Goal: Task Accomplishment & Management: Complete application form

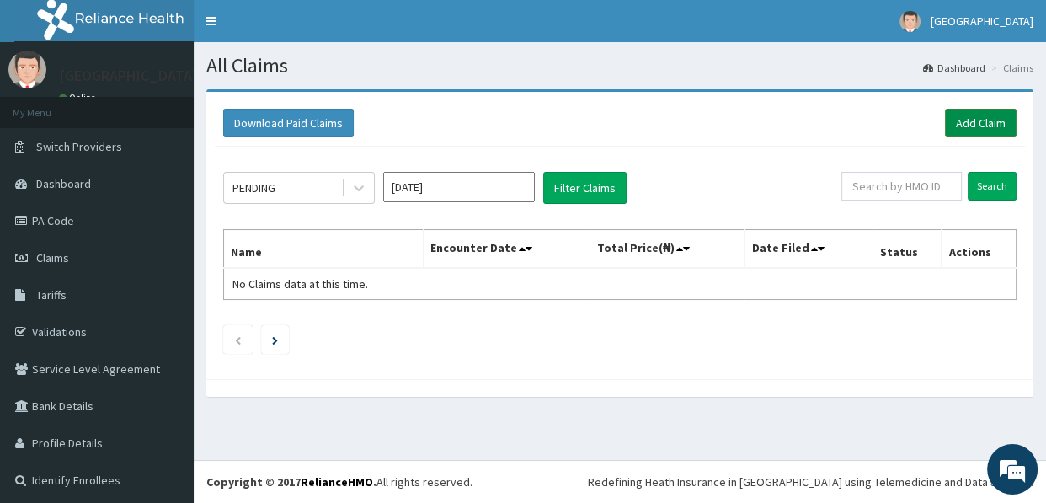
click at [966, 120] on link "Add Claim" at bounding box center [981, 123] width 72 height 29
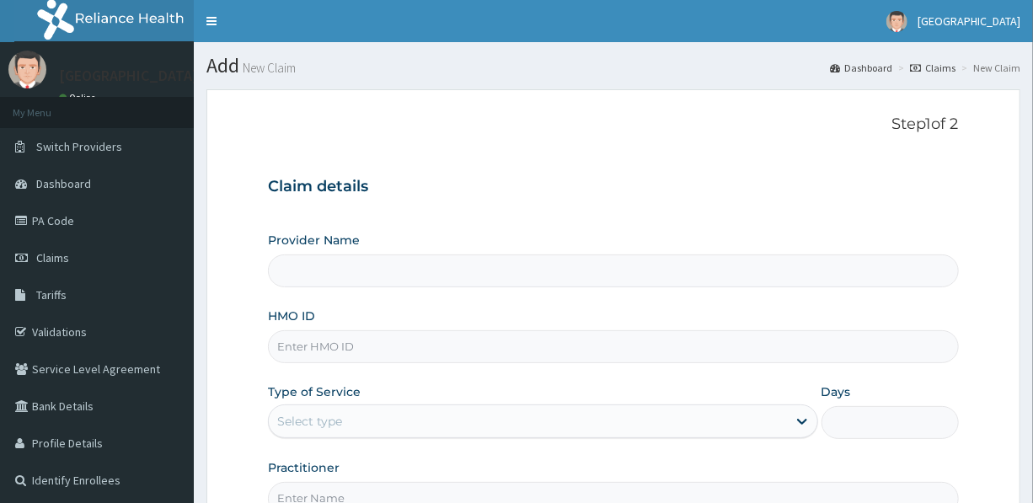
type input "[GEOGRAPHIC_DATA]"
click at [384, 349] on input "HMO ID" at bounding box center [613, 346] width 690 height 33
type input "PRL/10019/C"
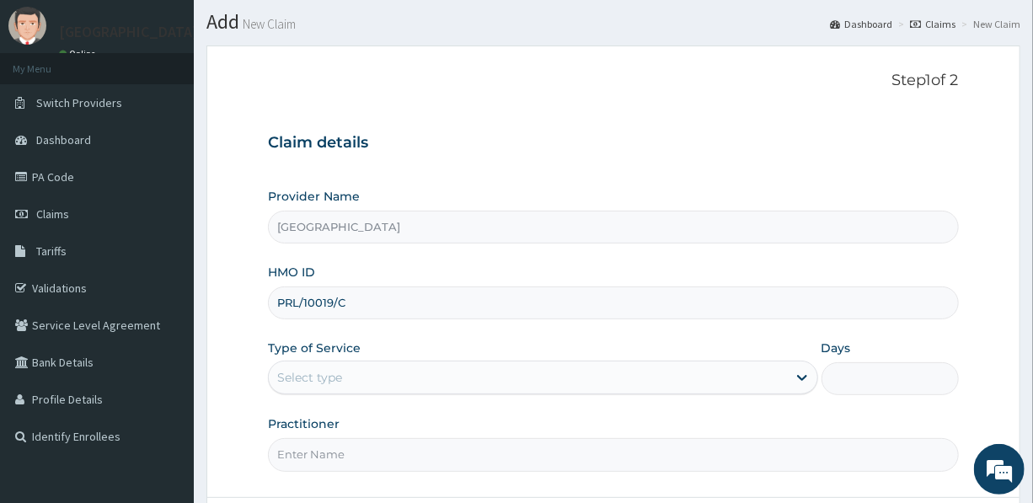
scroll to position [76, 0]
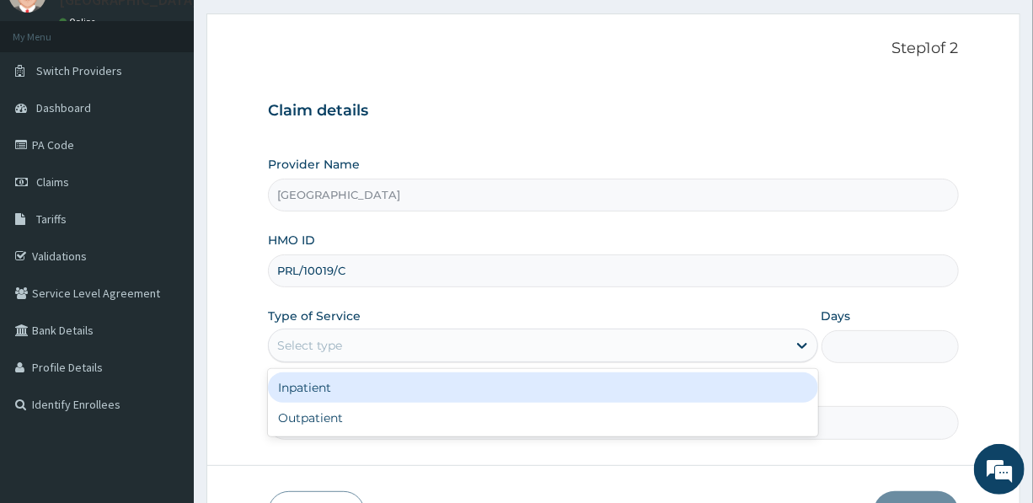
click at [370, 344] on div "Select type" at bounding box center [527, 345] width 517 height 27
click at [360, 385] on div "Inpatient" at bounding box center [542, 387] width 549 height 30
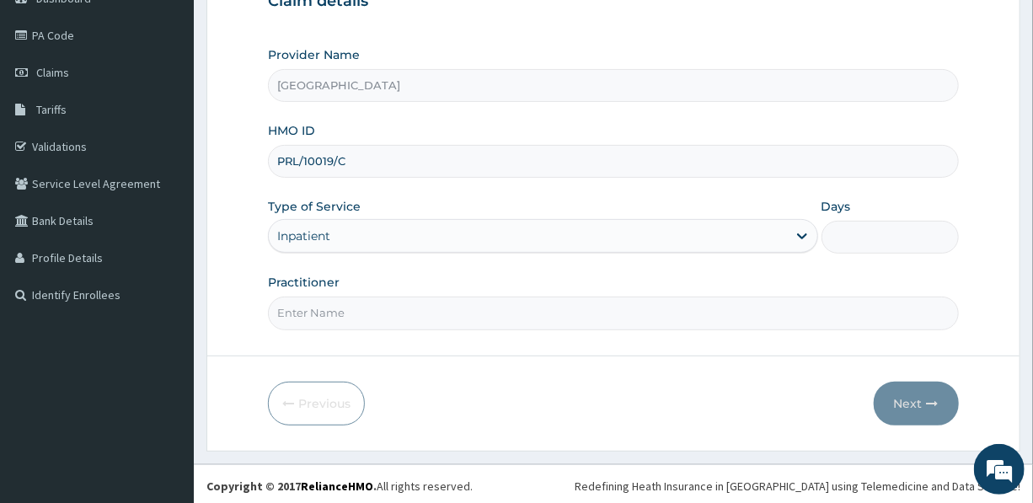
scroll to position [187, 0]
click at [851, 235] on input "Days" at bounding box center [889, 235] width 137 height 33
type input "3"
click at [347, 312] on input "Practitioner" at bounding box center [613, 311] width 690 height 33
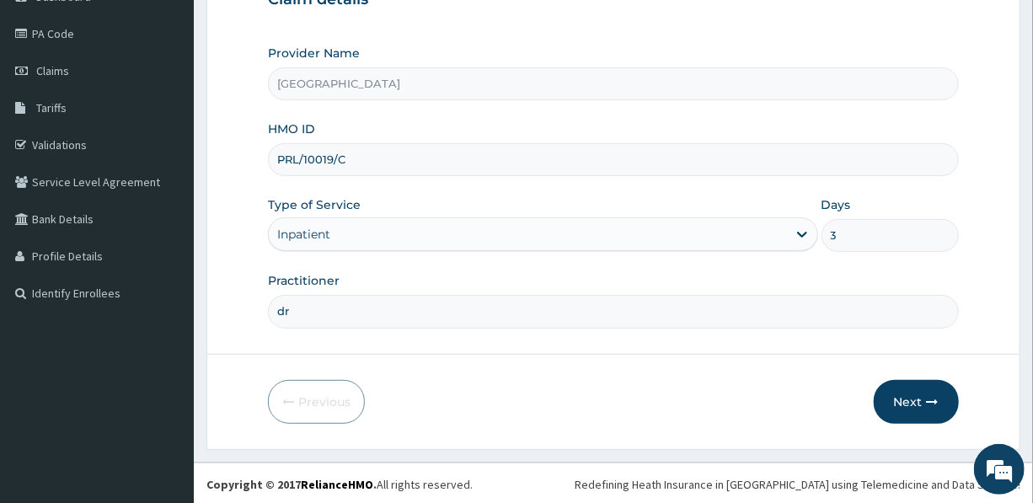
type input "d"
type input "DR. MRS. UDEALA L."
click at [932, 387] on button "Next" at bounding box center [916, 402] width 85 height 44
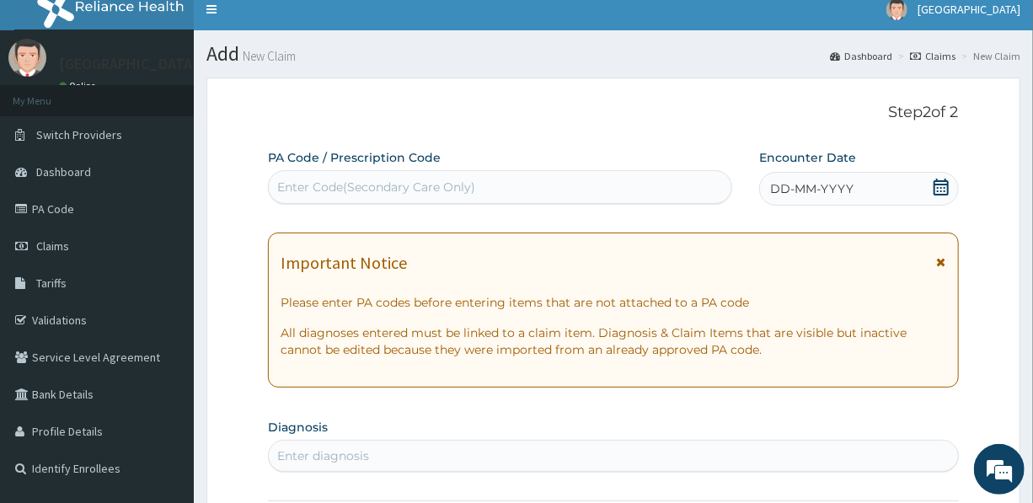
scroll to position [0, 0]
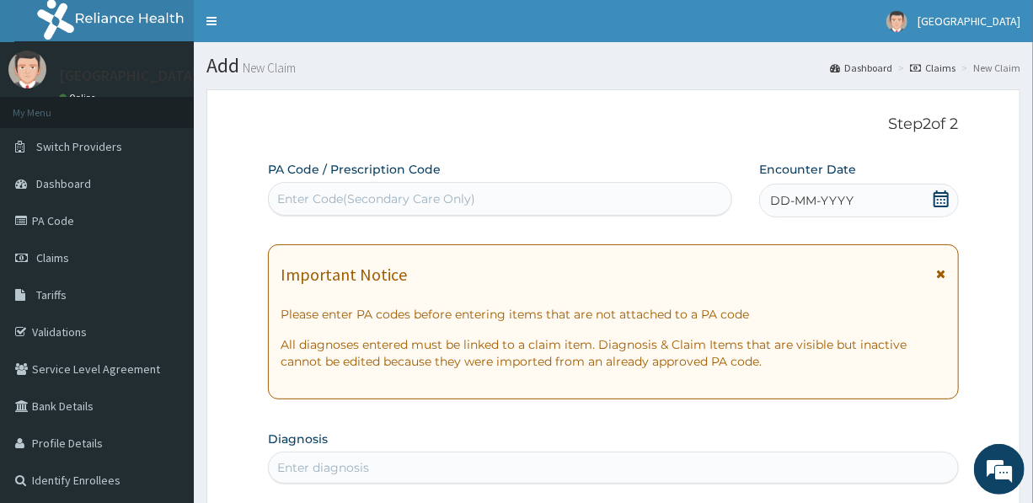
click at [456, 195] on div "Enter Code(Secondary Care Only)" at bounding box center [376, 198] width 198 height 17
type input "PA/"
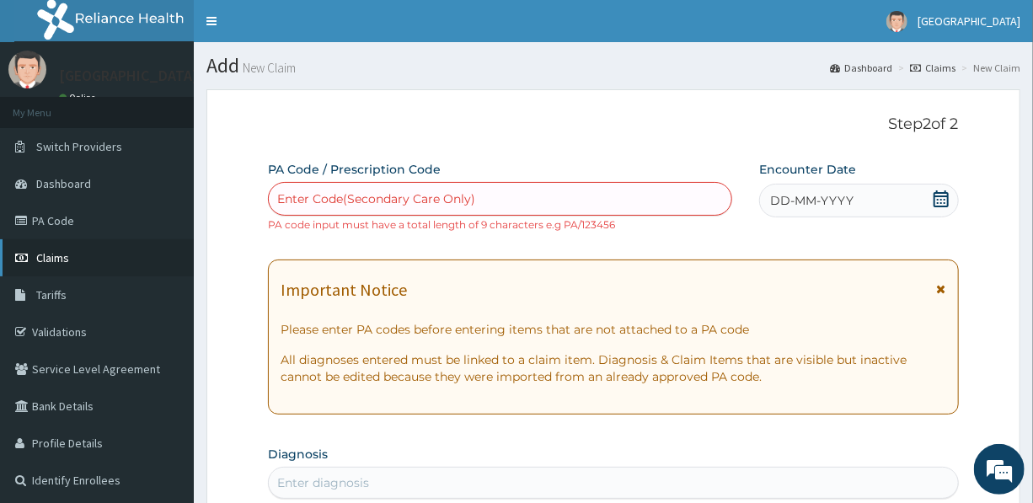
click at [56, 253] on span "Claims" at bounding box center [52, 257] width 33 height 15
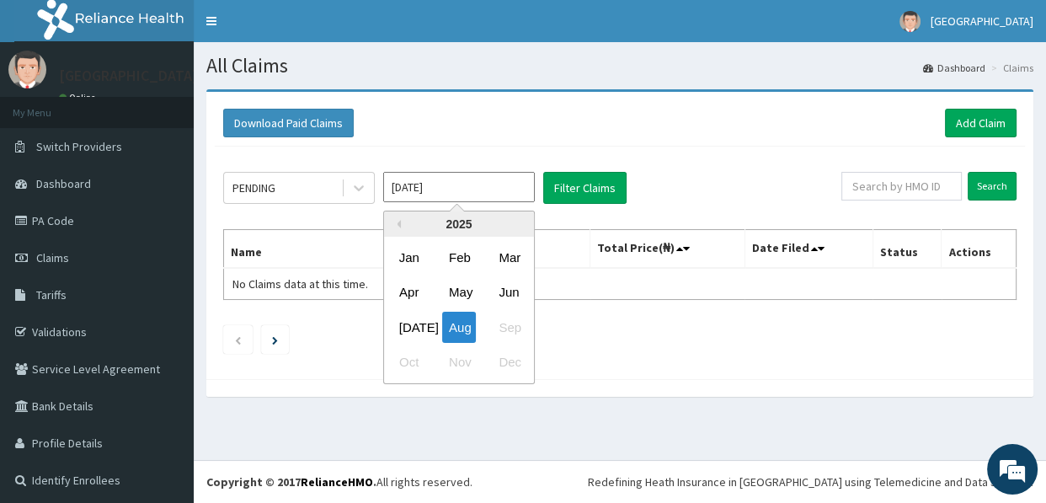
click at [430, 187] on input "[DATE]" at bounding box center [459, 187] width 152 height 30
click at [397, 222] on button "Previous Year" at bounding box center [397, 224] width 8 height 8
click at [458, 361] on div "Nov" at bounding box center [459, 362] width 34 height 31
type input "[DATE]"
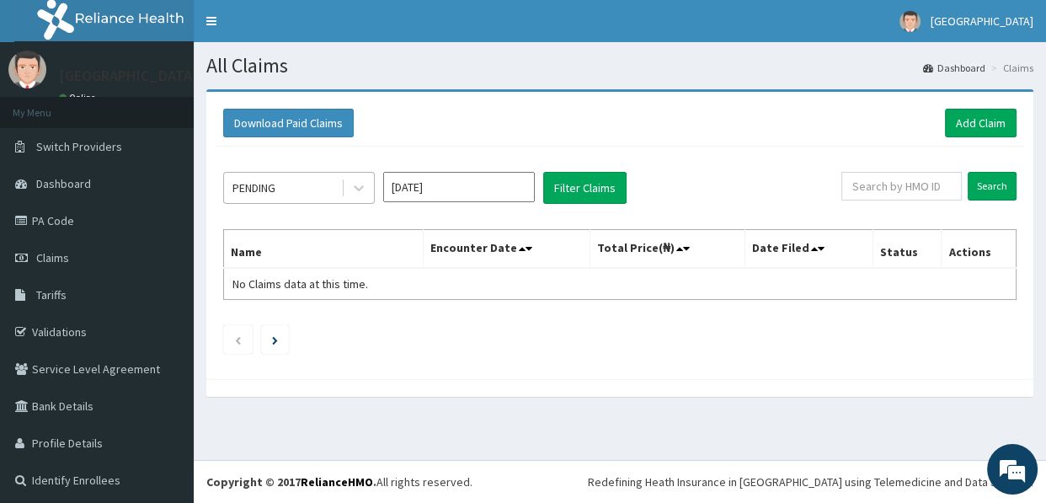
click at [297, 189] on div "PENDING" at bounding box center [282, 187] width 117 height 27
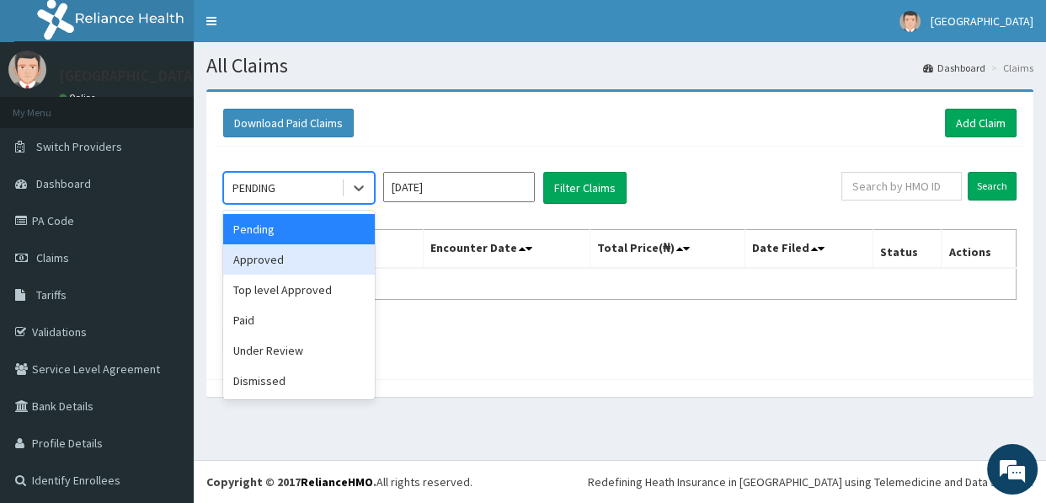
click at [280, 264] on div "Approved" at bounding box center [299, 259] width 152 height 30
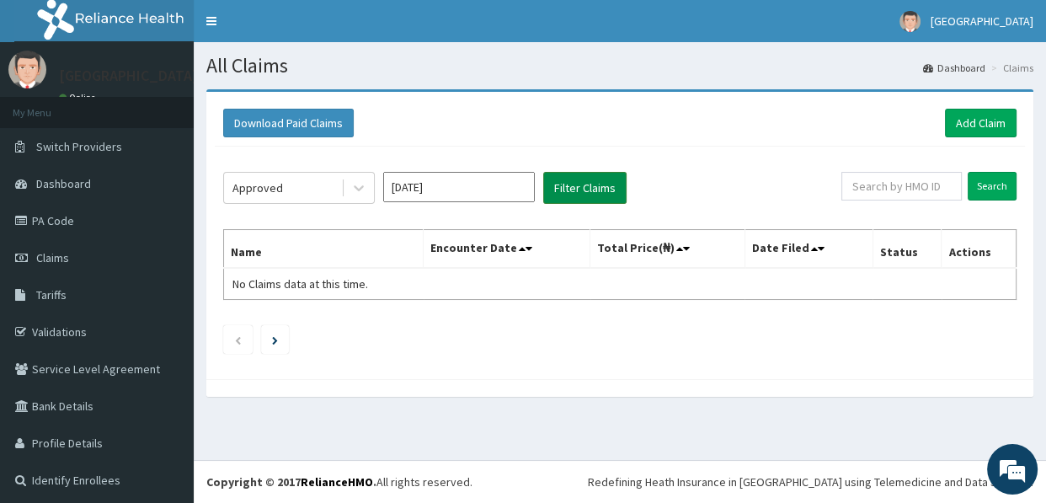
click at [581, 182] on button "Filter Claims" at bounding box center [584, 188] width 83 height 32
click at [361, 187] on icon at bounding box center [359, 189] width 10 height 6
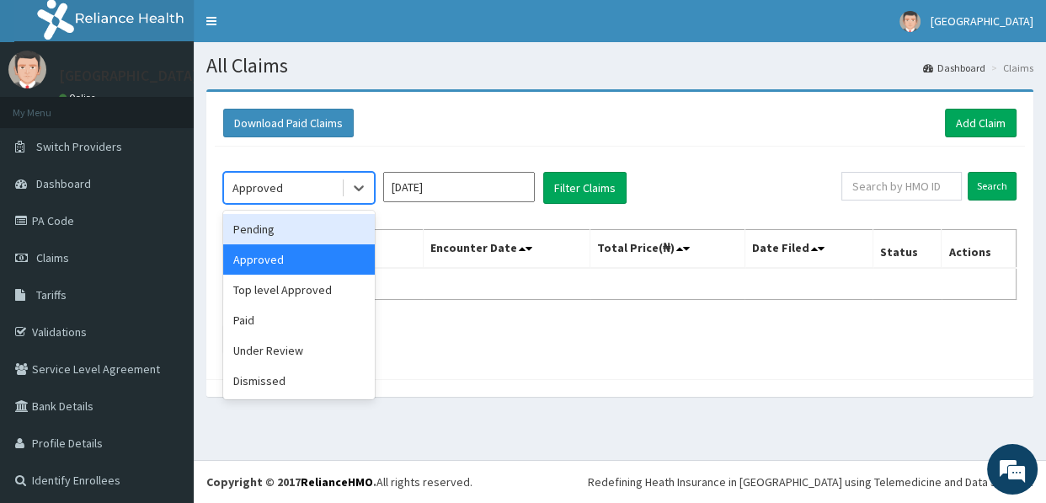
click at [280, 236] on div "Pending" at bounding box center [299, 229] width 152 height 30
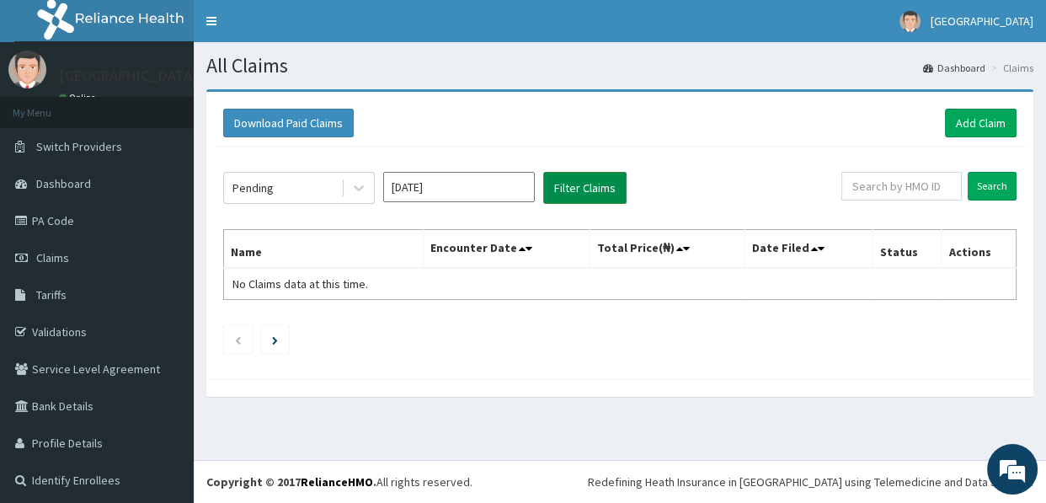
click at [573, 183] on button "Filter Claims" at bounding box center [584, 188] width 83 height 32
click at [270, 190] on div "Pending" at bounding box center [252, 187] width 41 height 17
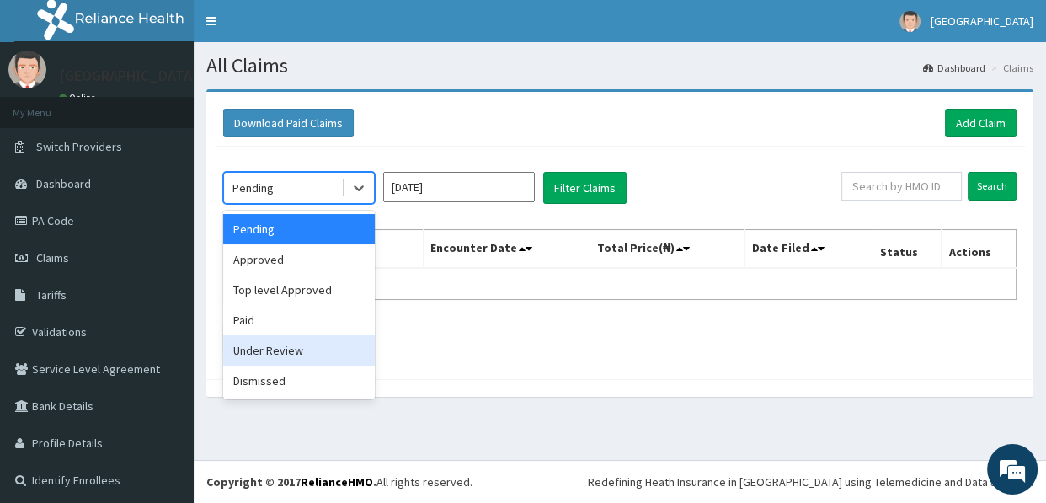
click at [268, 351] on div "Under Review" at bounding box center [299, 350] width 152 height 30
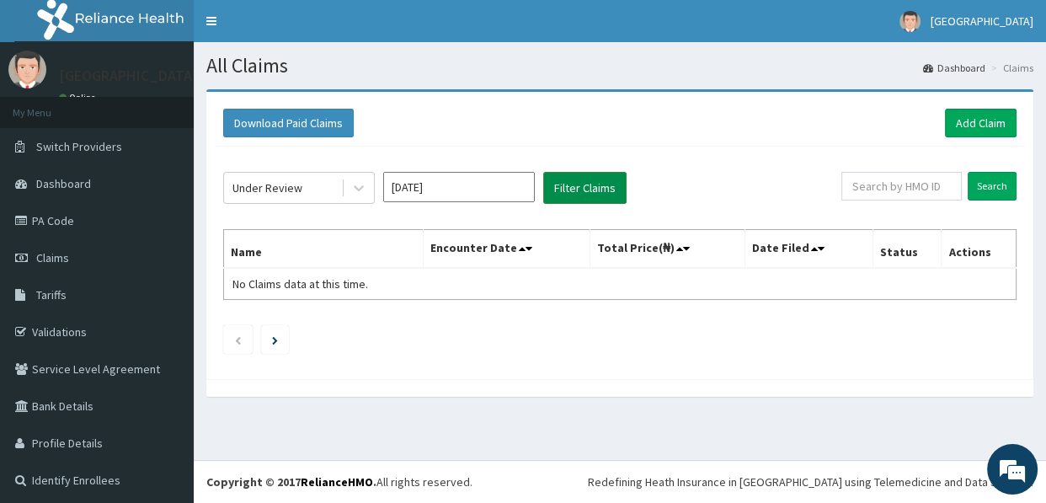
click at [573, 189] on button "Filter Claims" at bounding box center [584, 188] width 83 height 32
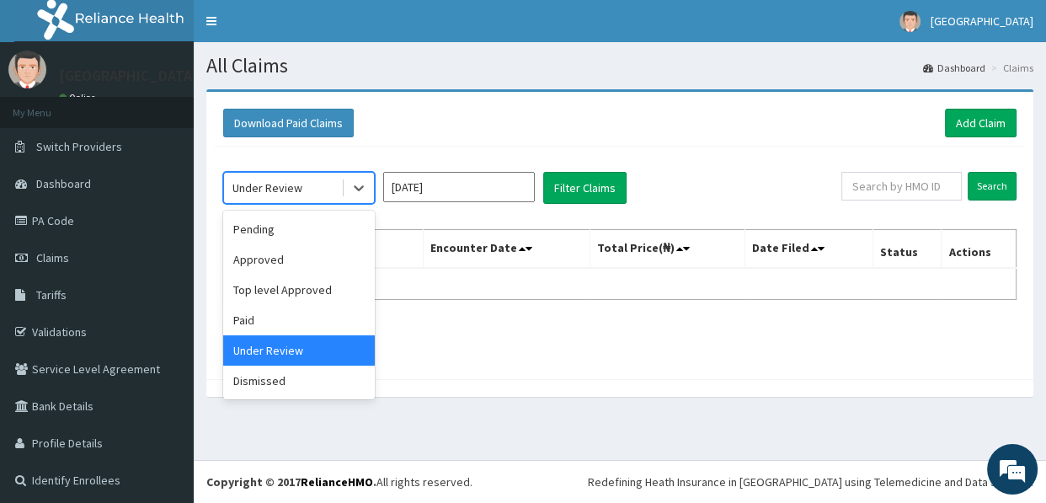
click at [274, 180] on div "Under Review" at bounding box center [267, 187] width 70 height 17
click at [265, 383] on div "Dismissed" at bounding box center [299, 381] width 152 height 30
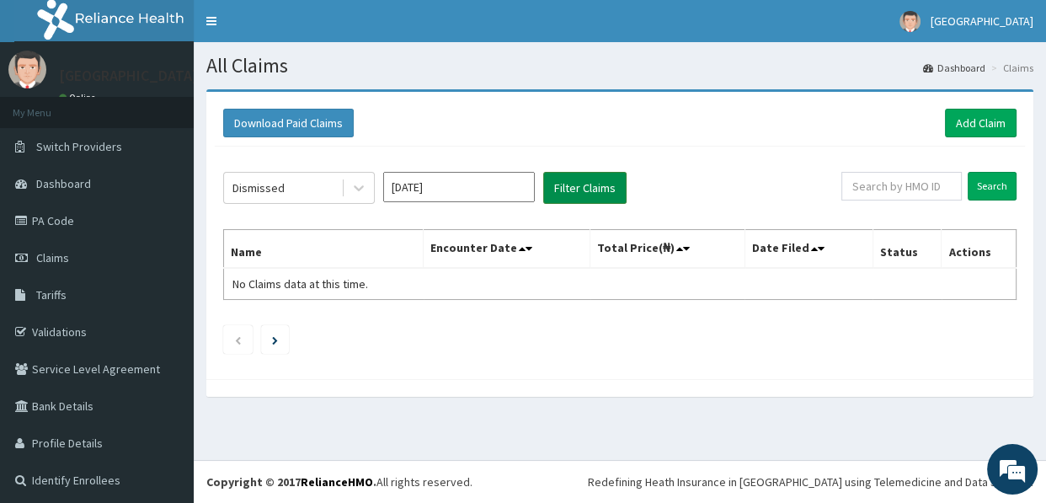
click at [589, 179] on button "Filter Claims" at bounding box center [584, 188] width 83 height 32
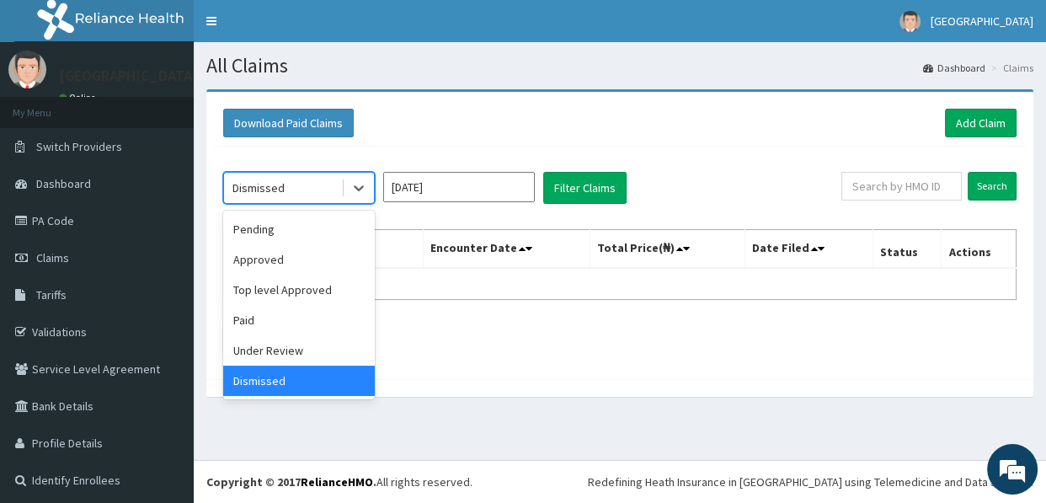
click at [291, 191] on div "Dismissed" at bounding box center [282, 187] width 117 height 27
click at [275, 290] on div "Top level Approved" at bounding box center [299, 290] width 152 height 30
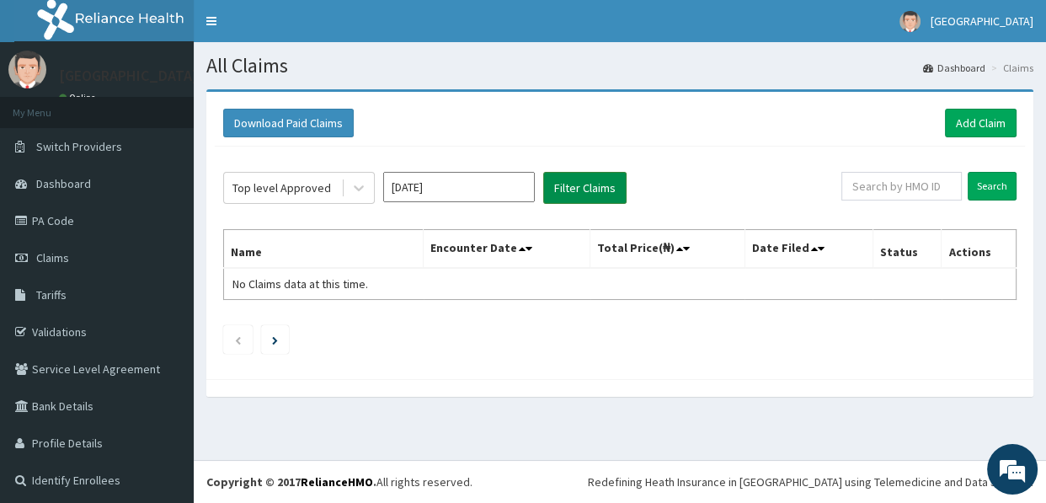
click at [588, 176] on button "Filter Claims" at bounding box center [584, 188] width 83 height 32
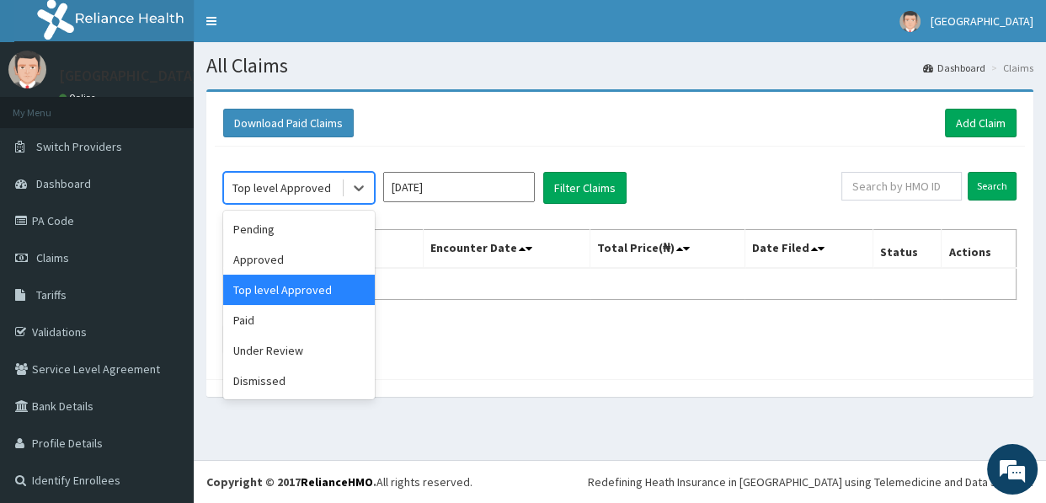
click at [280, 184] on div "Top level Approved" at bounding box center [281, 187] width 99 height 17
click at [270, 323] on div "Paid" at bounding box center [299, 320] width 152 height 30
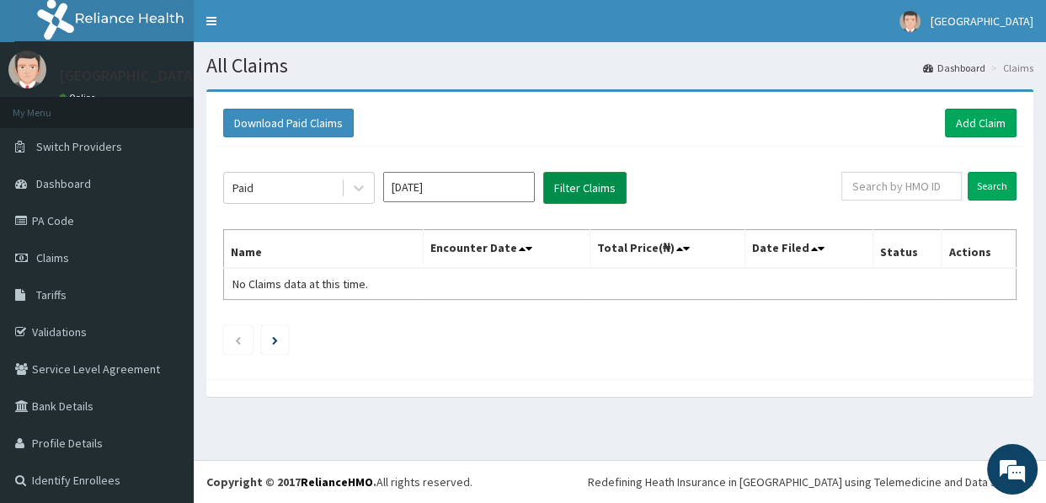
click at [581, 184] on button "Filter Claims" at bounding box center [584, 188] width 83 height 32
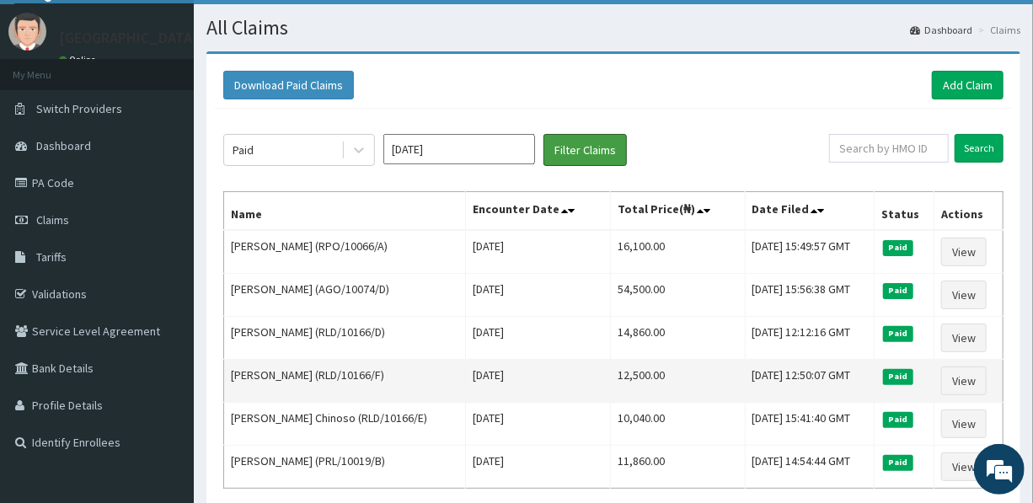
scroll to position [37, 0]
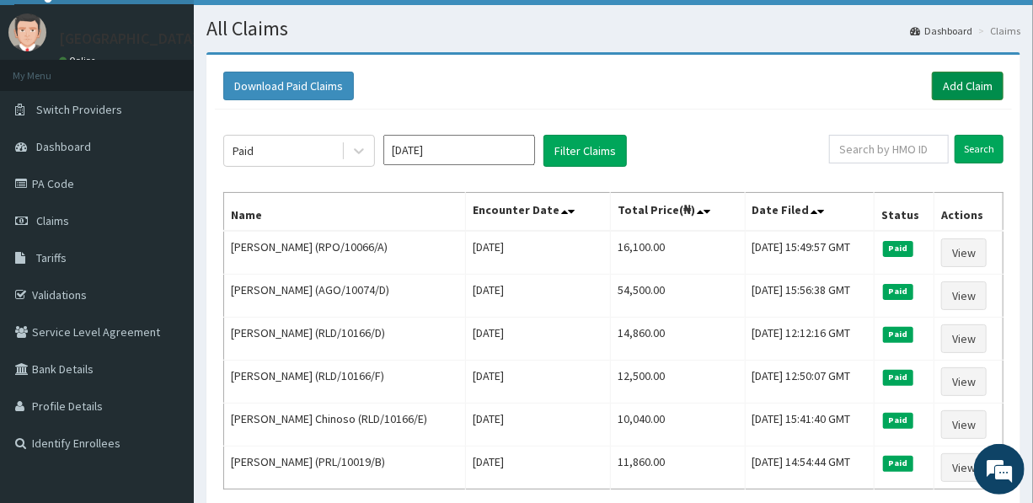
click at [954, 87] on link "Add Claim" at bounding box center [968, 86] width 72 height 29
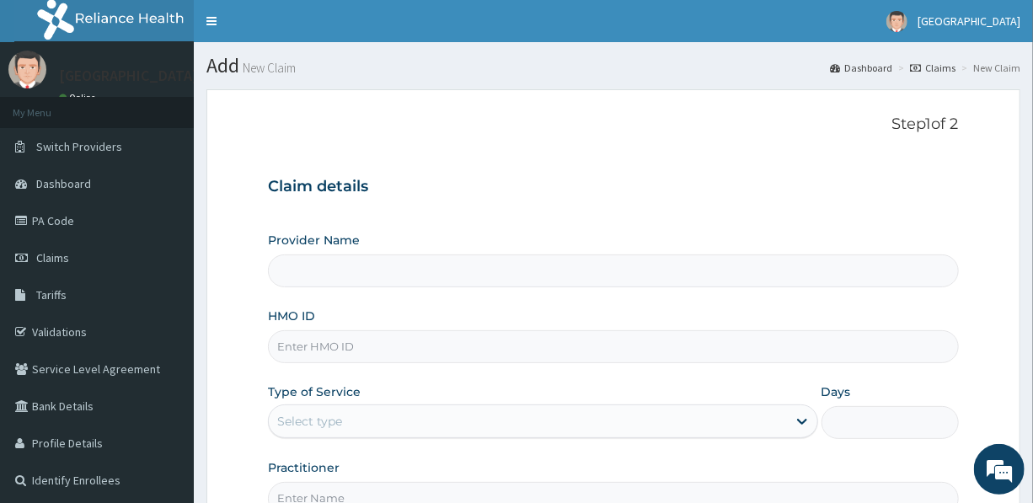
type input "EBONY HOSPITAL"
click at [441, 354] on input "HMO ID" at bounding box center [613, 346] width 690 height 33
type input "PRL/10019/C"
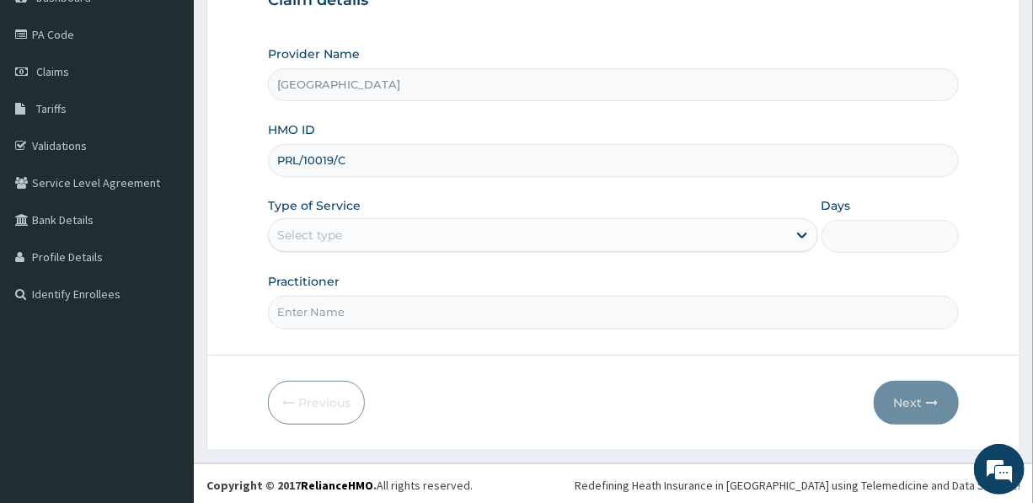
scroll to position [187, 0]
click at [468, 235] on div "Select type" at bounding box center [527, 234] width 517 height 27
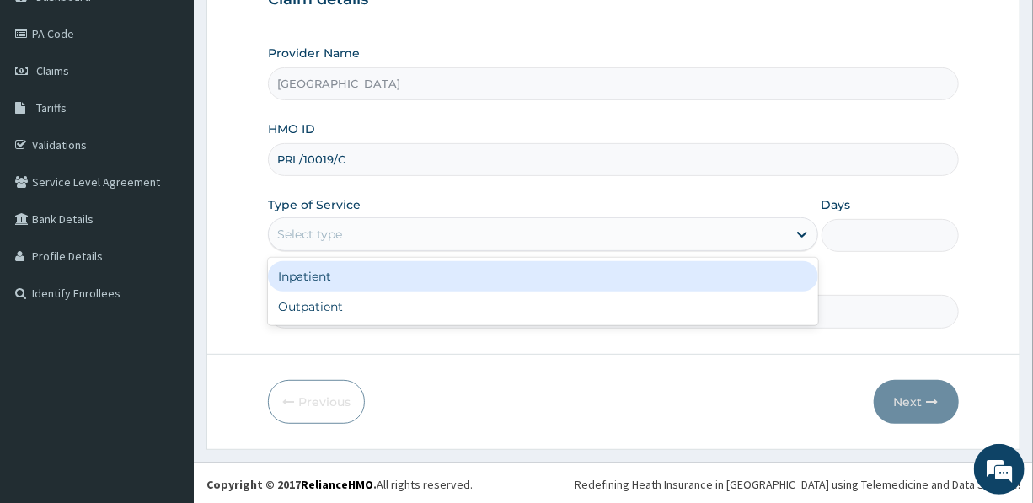
click at [379, 276] on div "Inpatient" at bounding box center [542, 276] width 549 height 30
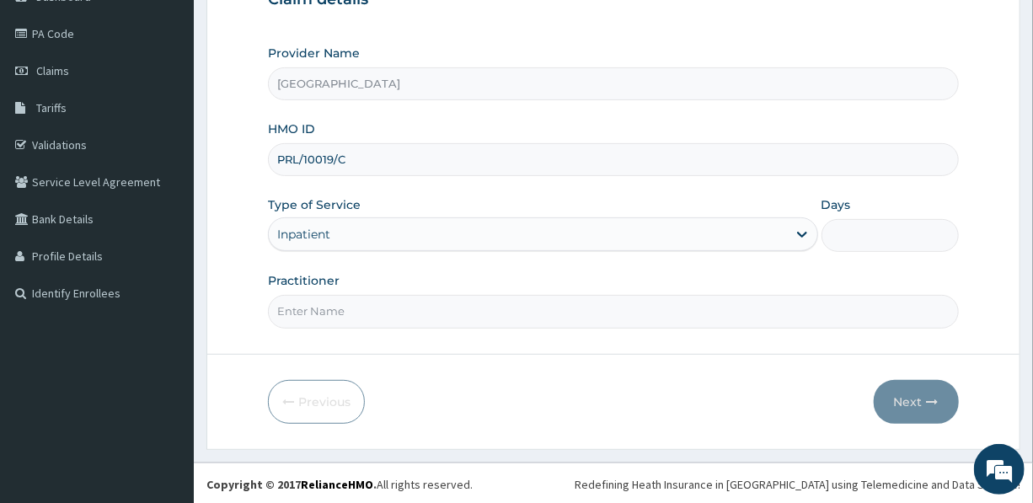
click at [842, 236] on input "Days" at bounding box center [889, 235] width 137 height 33
type input "3"
click at [344, 296] on input "Practitioner" at bounding box center [613, 311] width 690 height 33
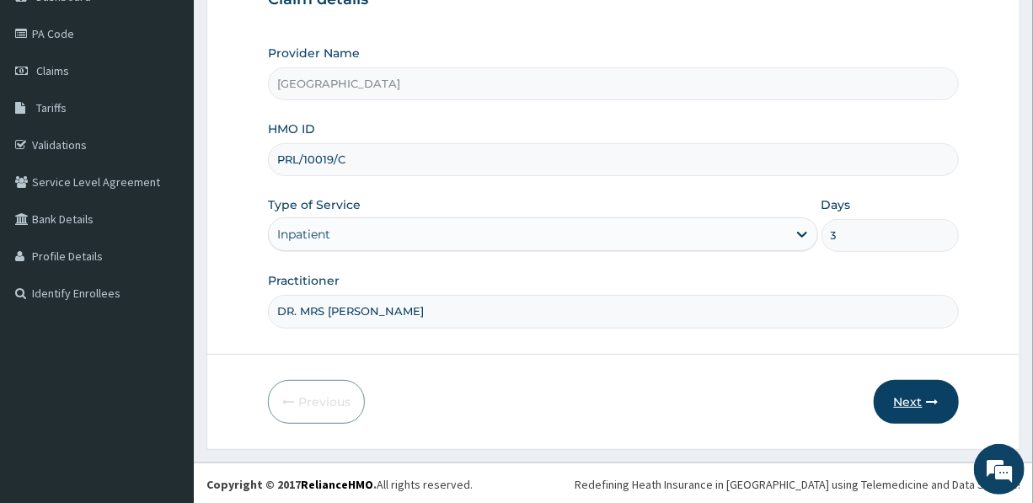
type input "DR. MRS UDEALA L."
click at [934, 387] on button "Next" at bounding box center [916, 402] width 85 height 44
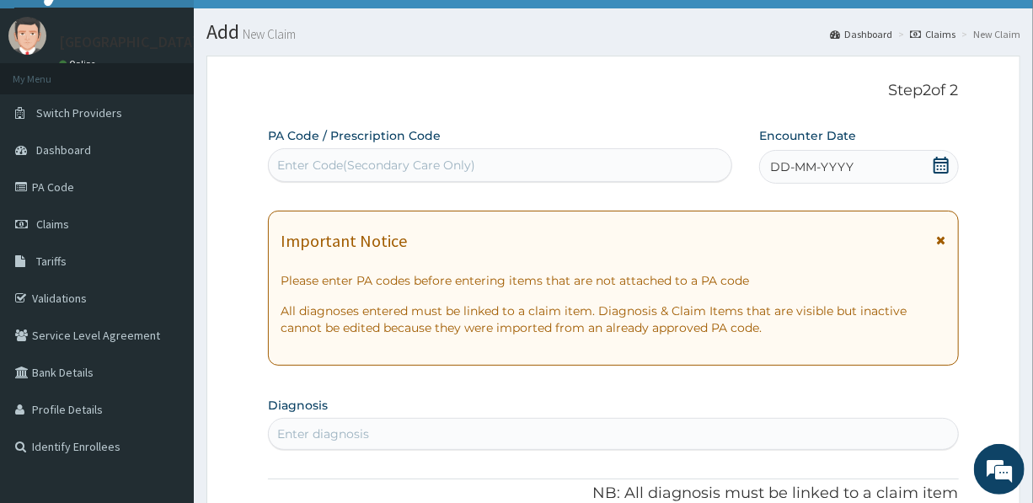
scroll to position [0, 0]
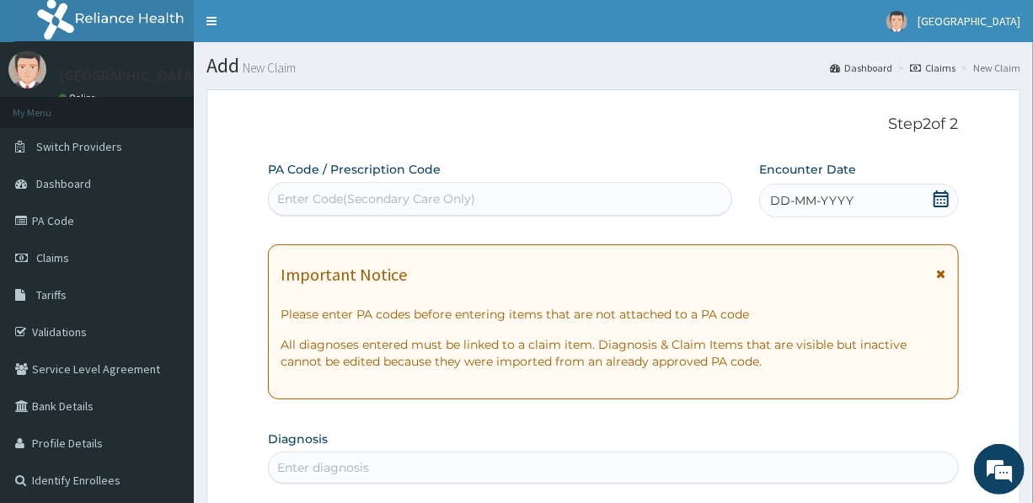
click at [394, 191] on div "Enter Code(Secondary Care Only)" at bounding box center [376, 198] width 198 height 17
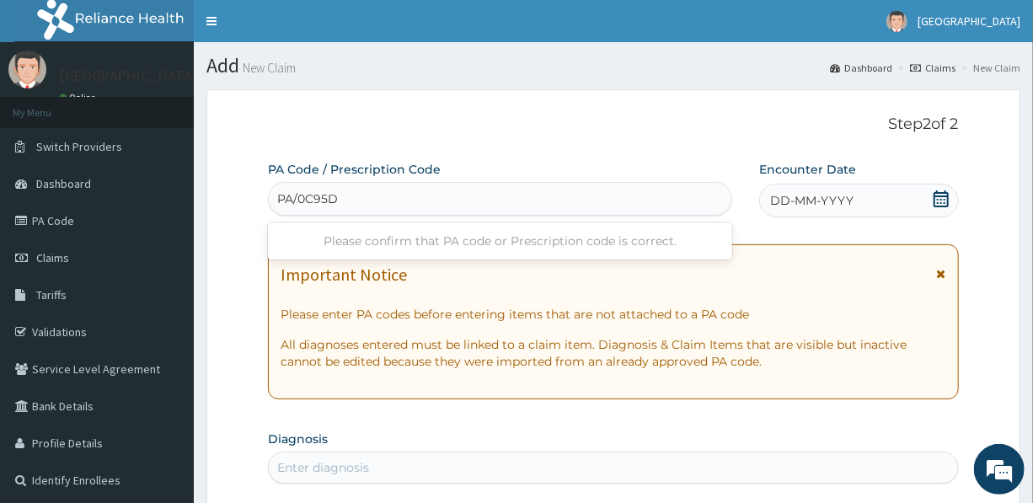
type input "PA/0C95D6"
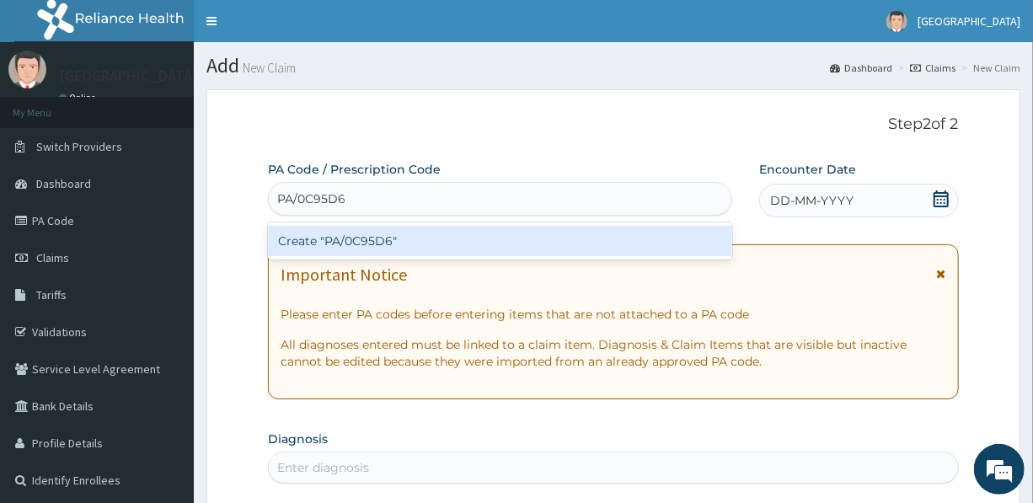
click at [354, 244] on div "Create "PA/0C95D6"" at bounding box center [500, 241] width 464 height 30
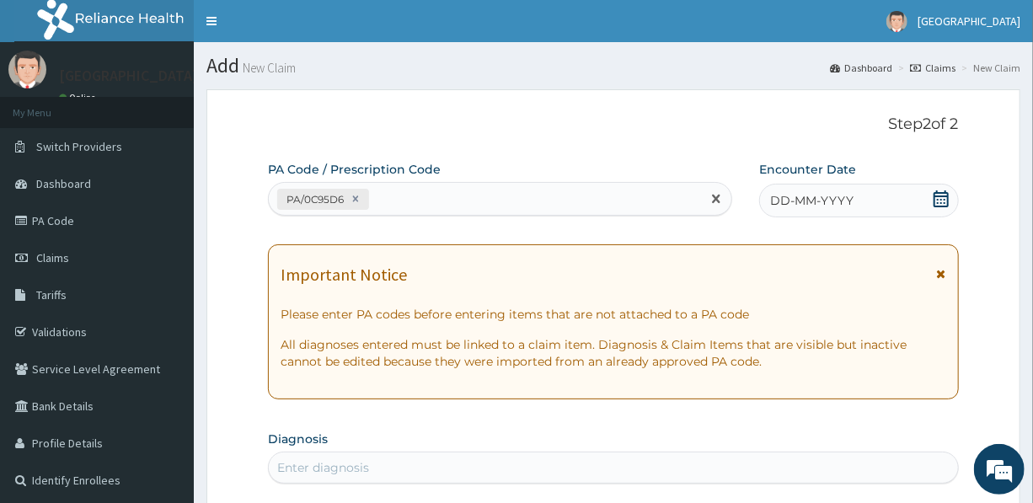
click at [813, 199] on span "DD-MM-YYYY" at bounding box center [811, 200] width 83 height 17
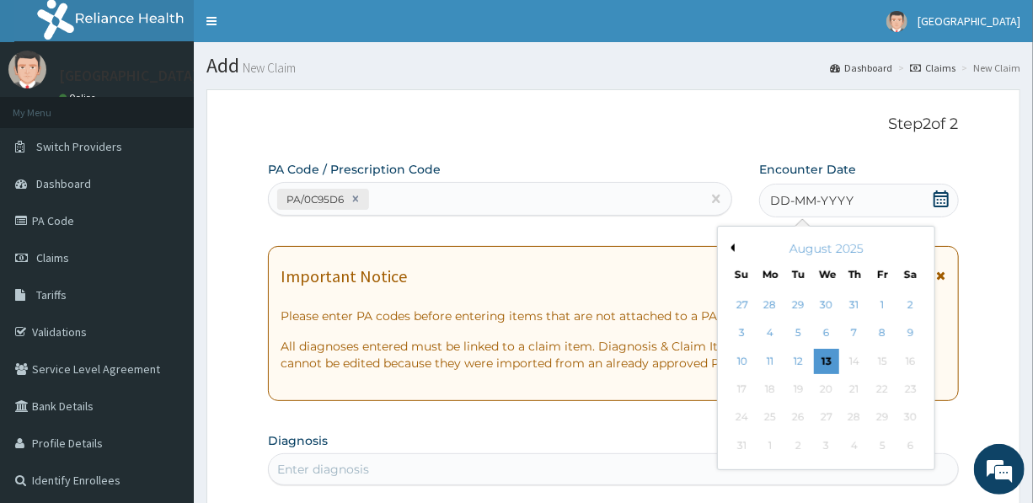
click at [732, 247] on button "Previous Month" at bounding box center [730, 247] width 8 height 8
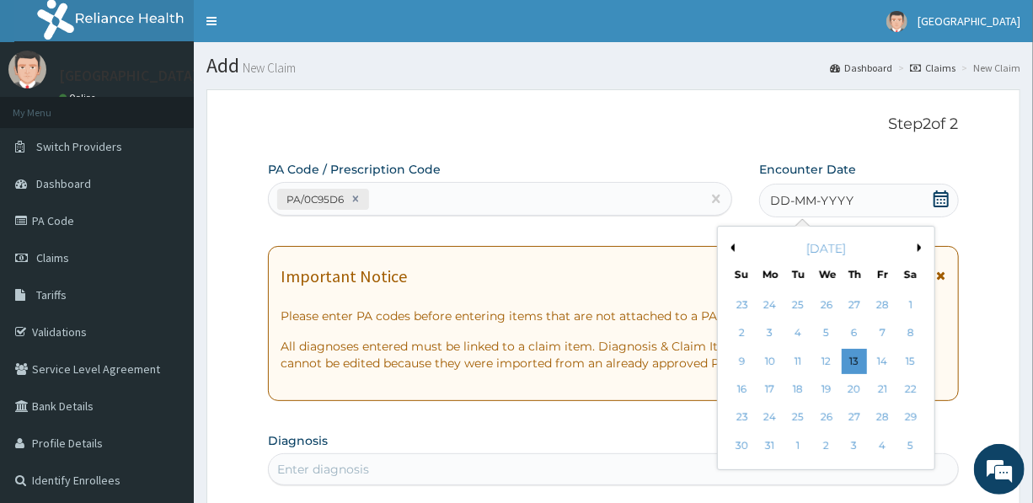
click at [732, 247] on button "Previous Month" at bounding box center [730, 247] width 8 height 8
click at [825, 419] on div "27" at bounding box center [826, 417] width 25 height 25
